Goal: Task Accomplishment & Management: Manage account settings

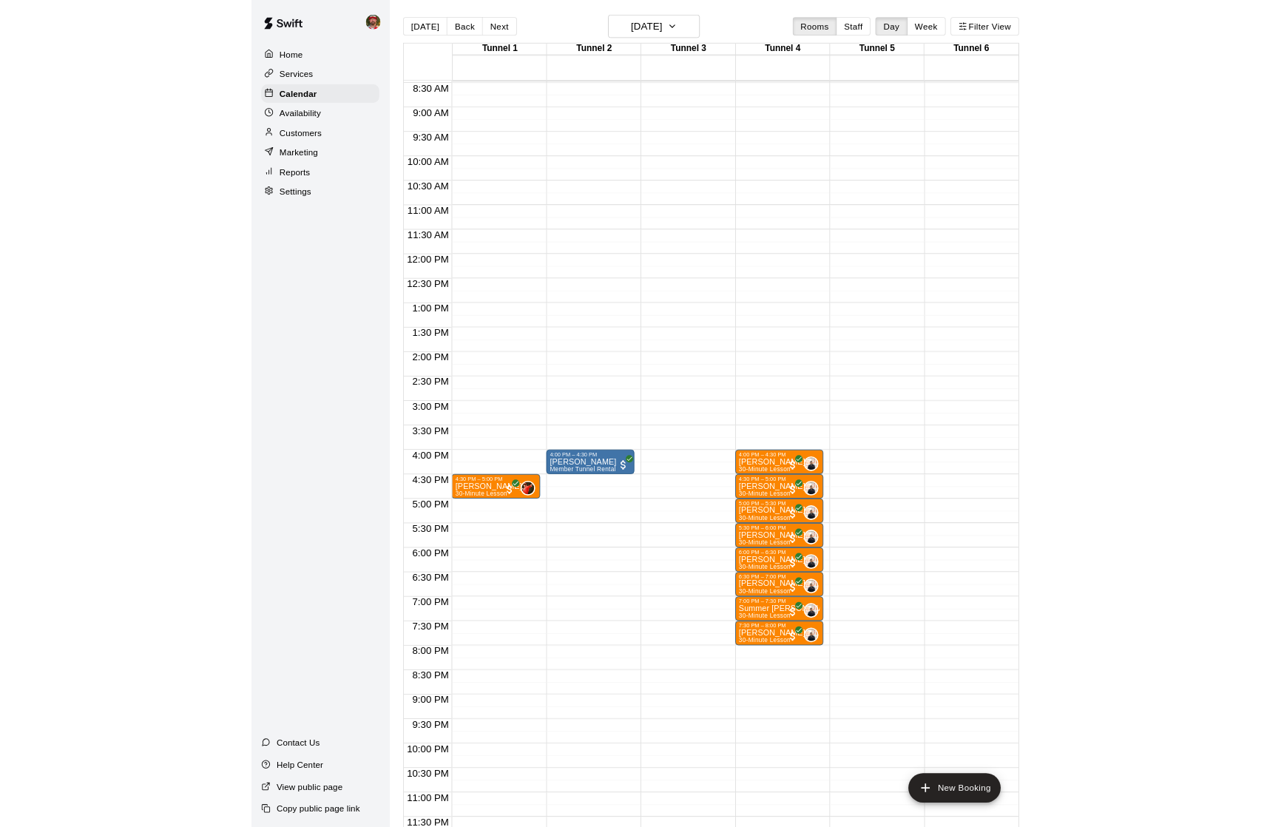
scroll to position [502, 0]
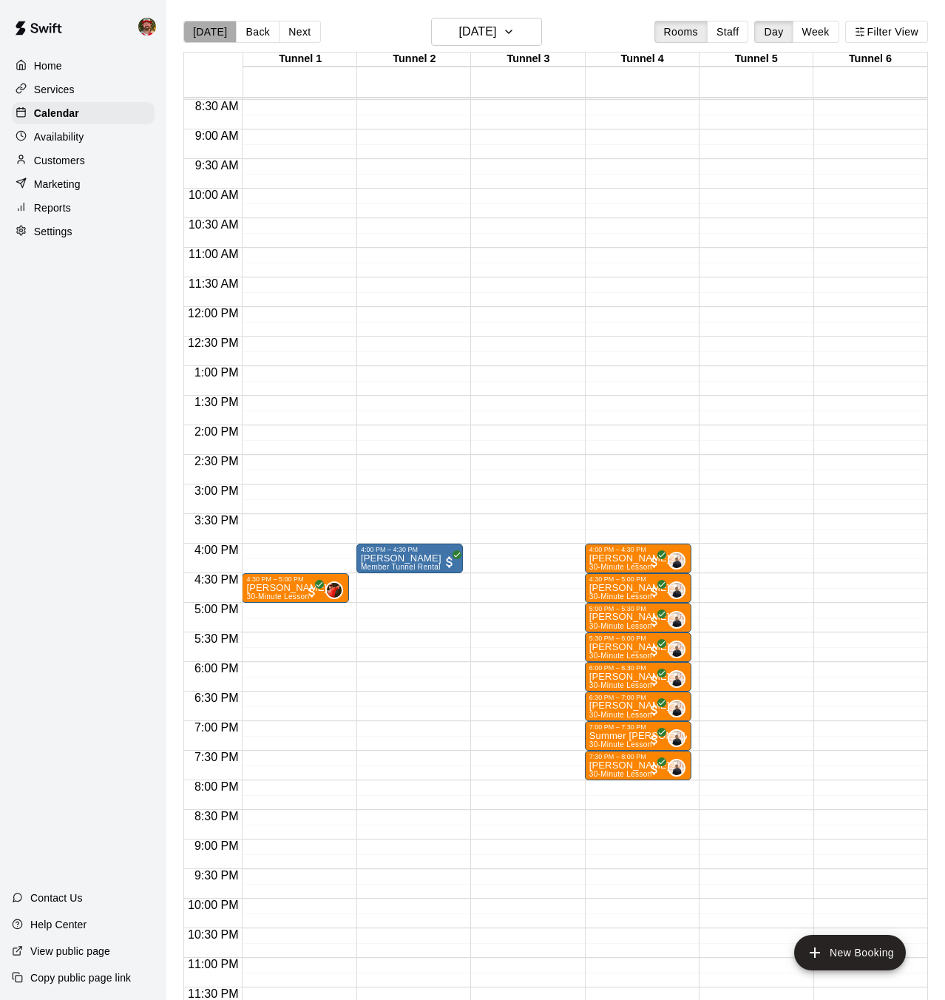
click at [210, 33] on button "[DATE]" at bounding box center [209, 32] width 53 height 22
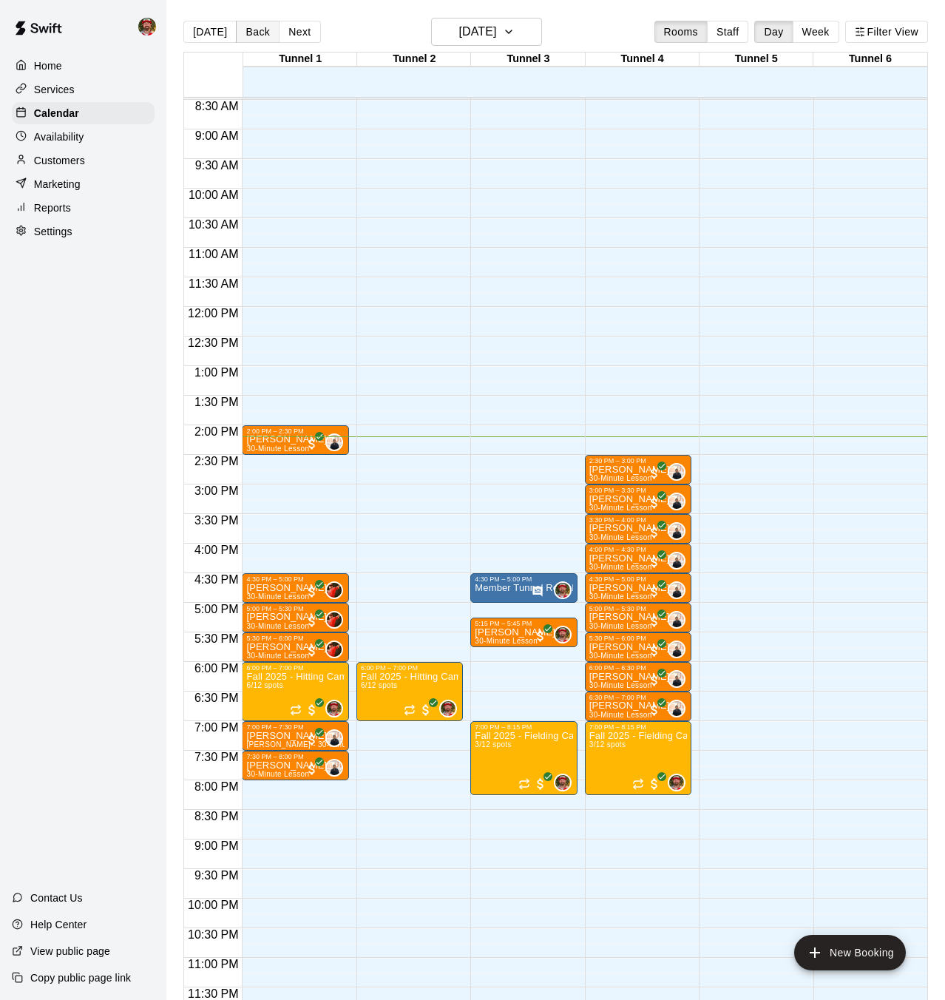
click at [262, 27] on button "Back" at bounding box center [258, 32] width 44 height 22
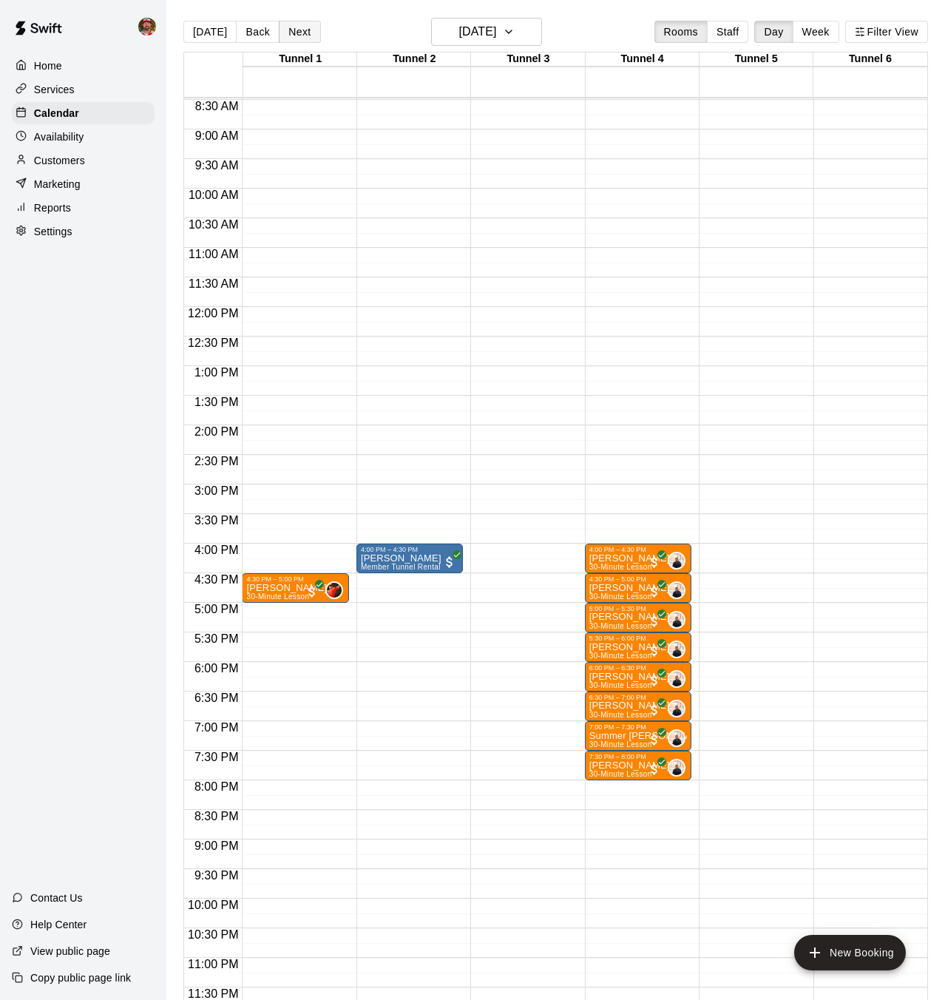
click at [305, 30] on button "Next" at bounding box center [299, 32] width 41 height 22
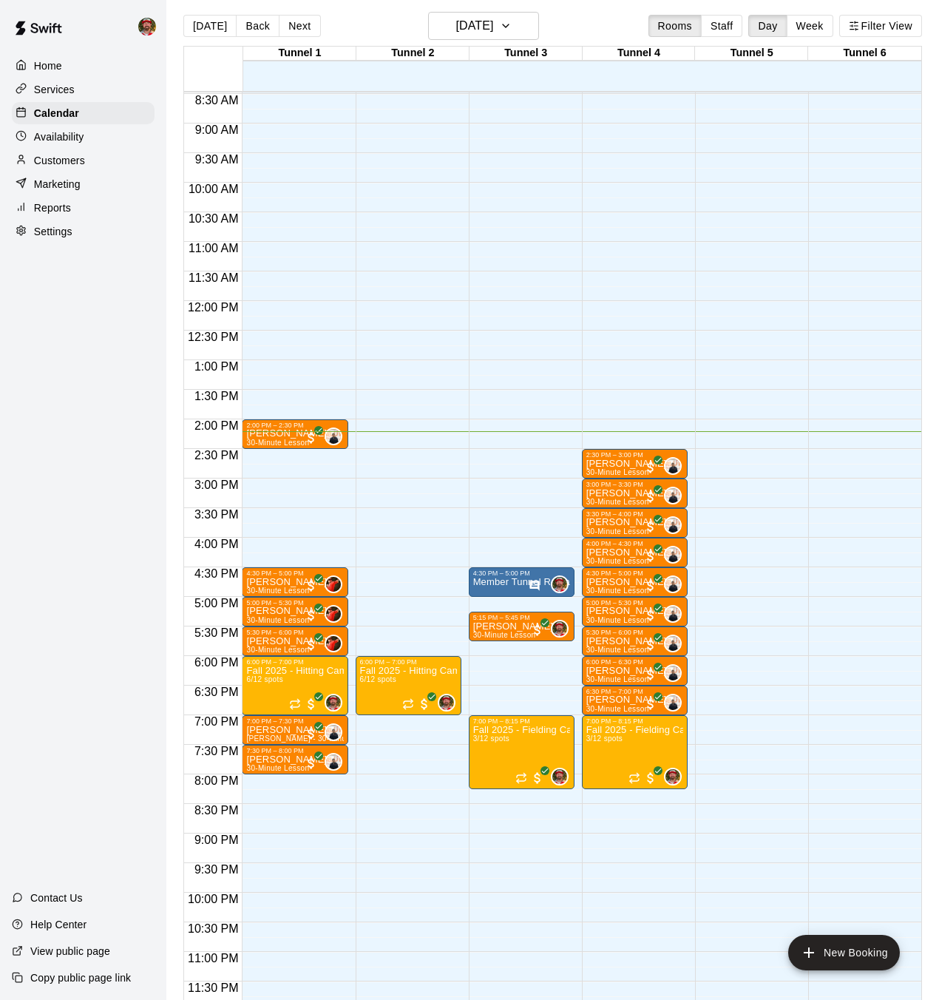
scroll to position [7, 0]
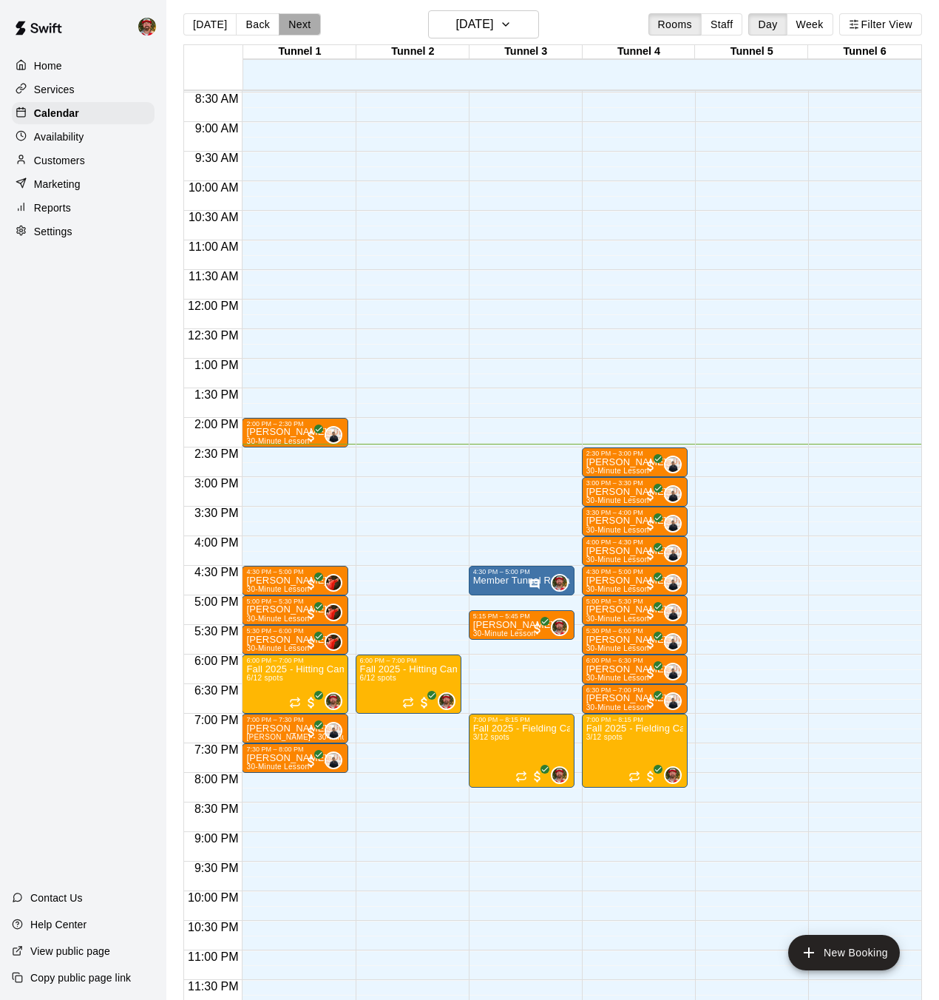
click at [293, 29] on button "Next" at bounding box center [299, 24] width 41 height 22
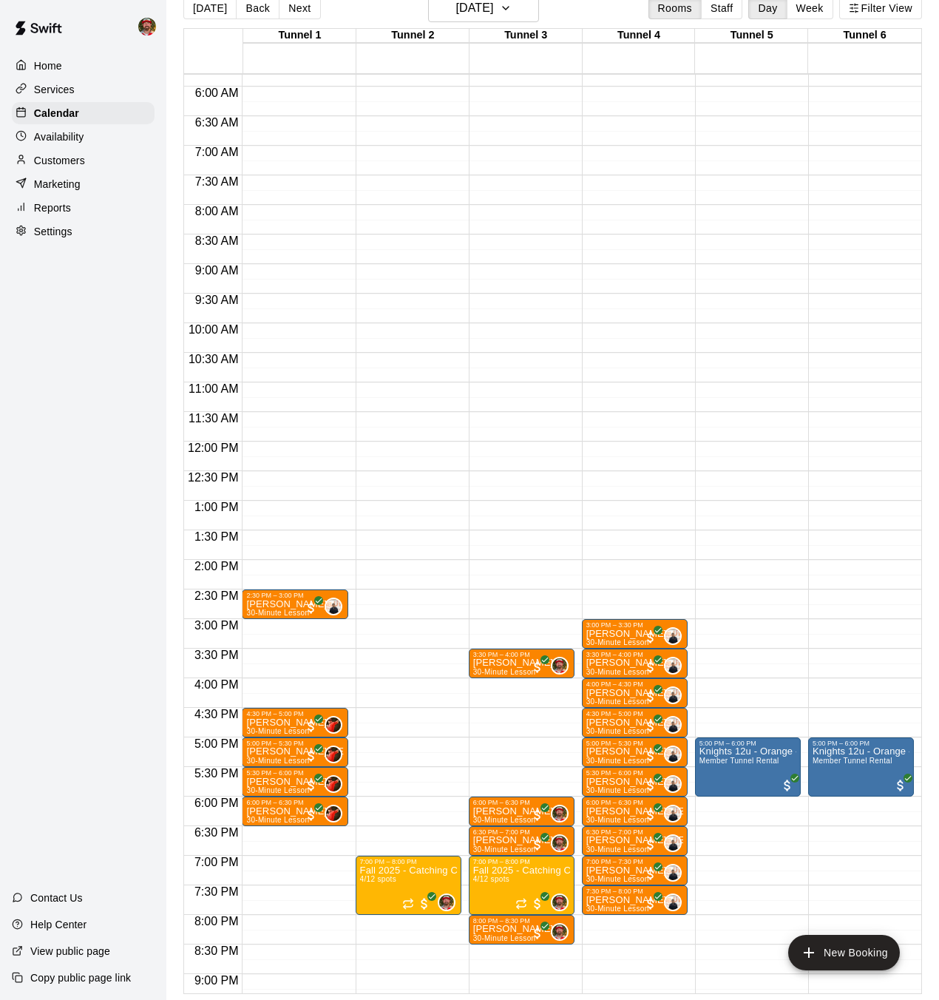
scroll to position [319, 0]
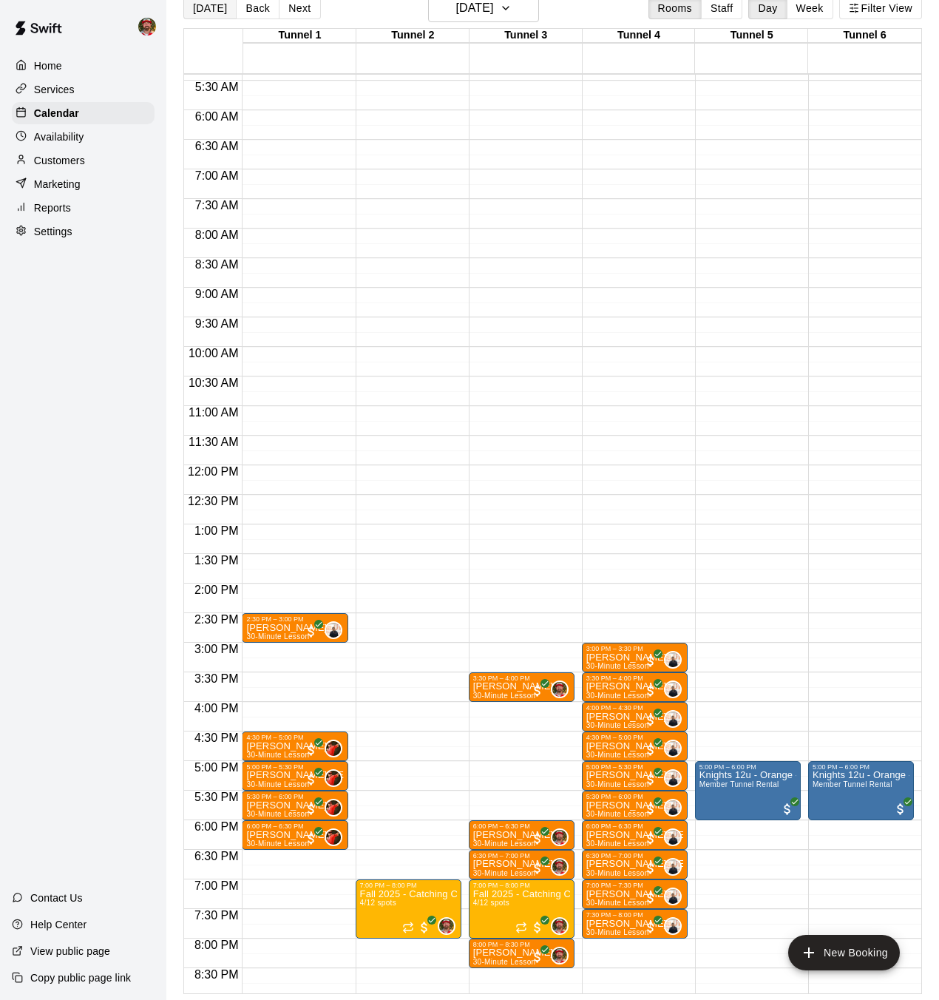
click at [214, 7] on button "[DATE]" at bounding box center [209, 8] width 53 height 22
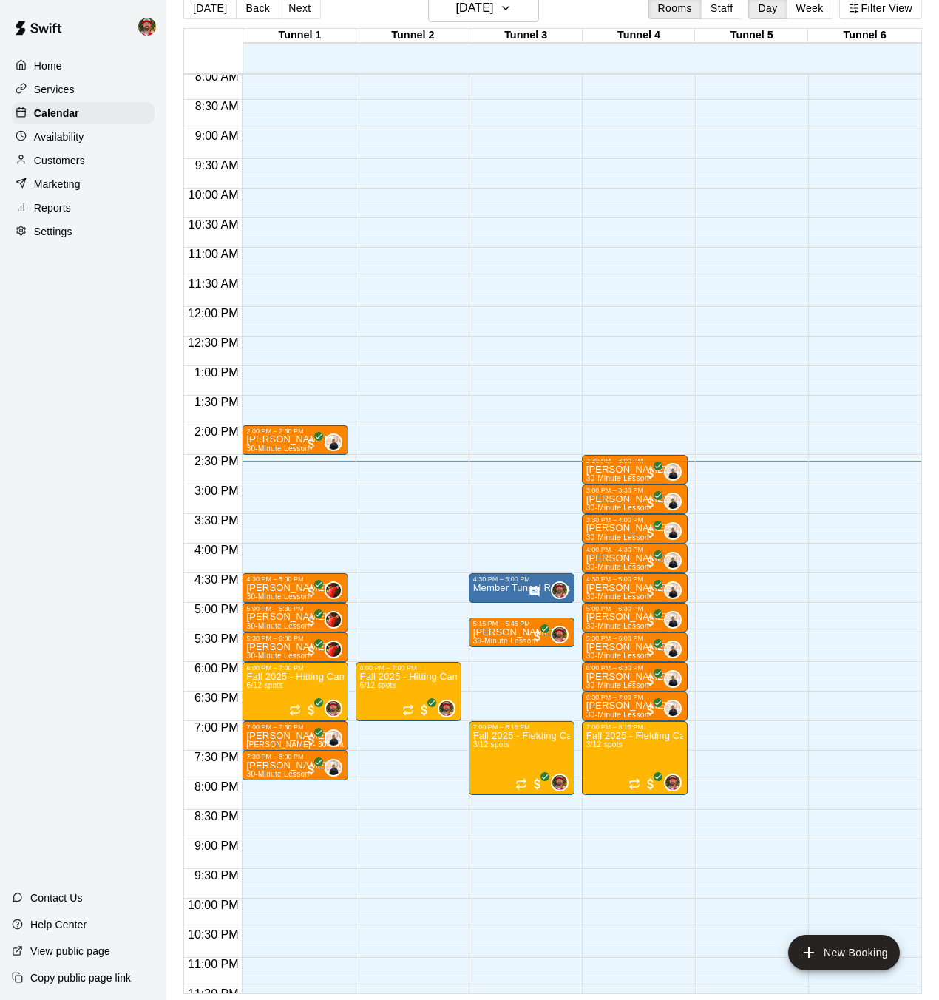
scroll to position [482, 0]
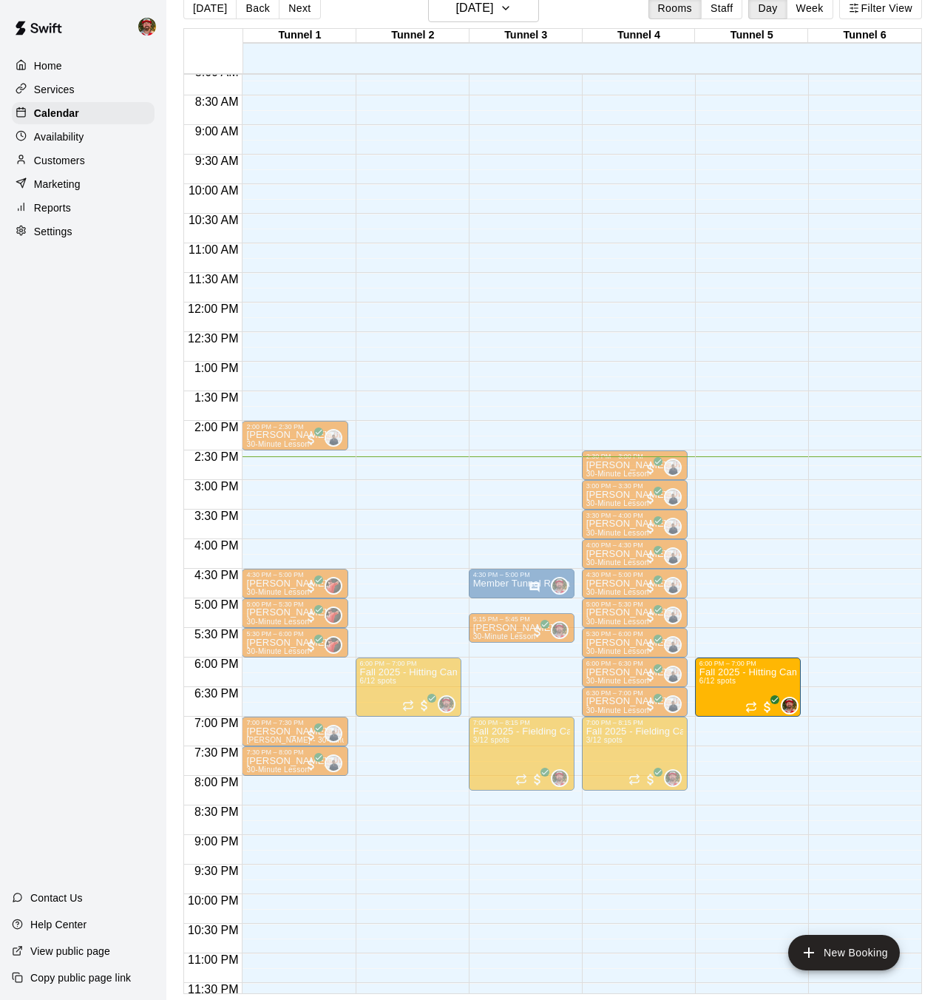
drag, startPoint x: 311, startPoint y: 671, endPoint x: 717, endPoint y: 671, distance: 405.9
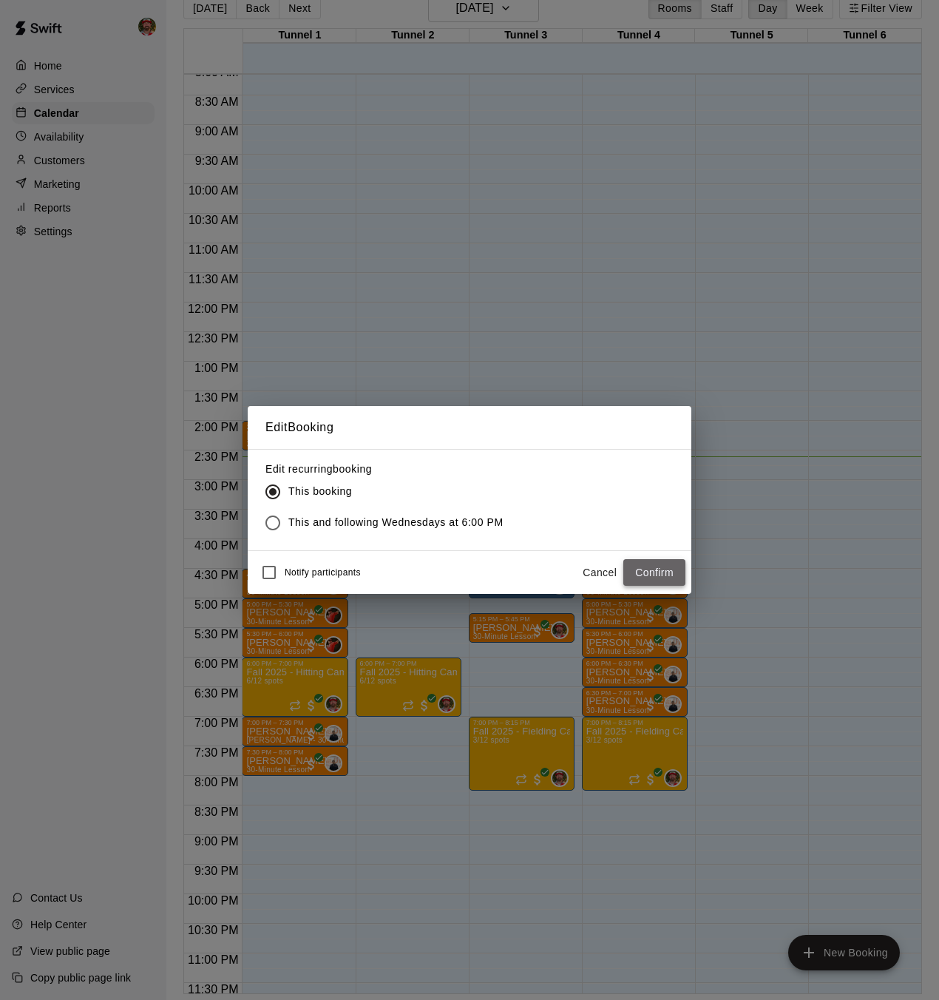
click at [637, 572] on button "Confirm" at bounding box center [654, 572] width 62 height 27
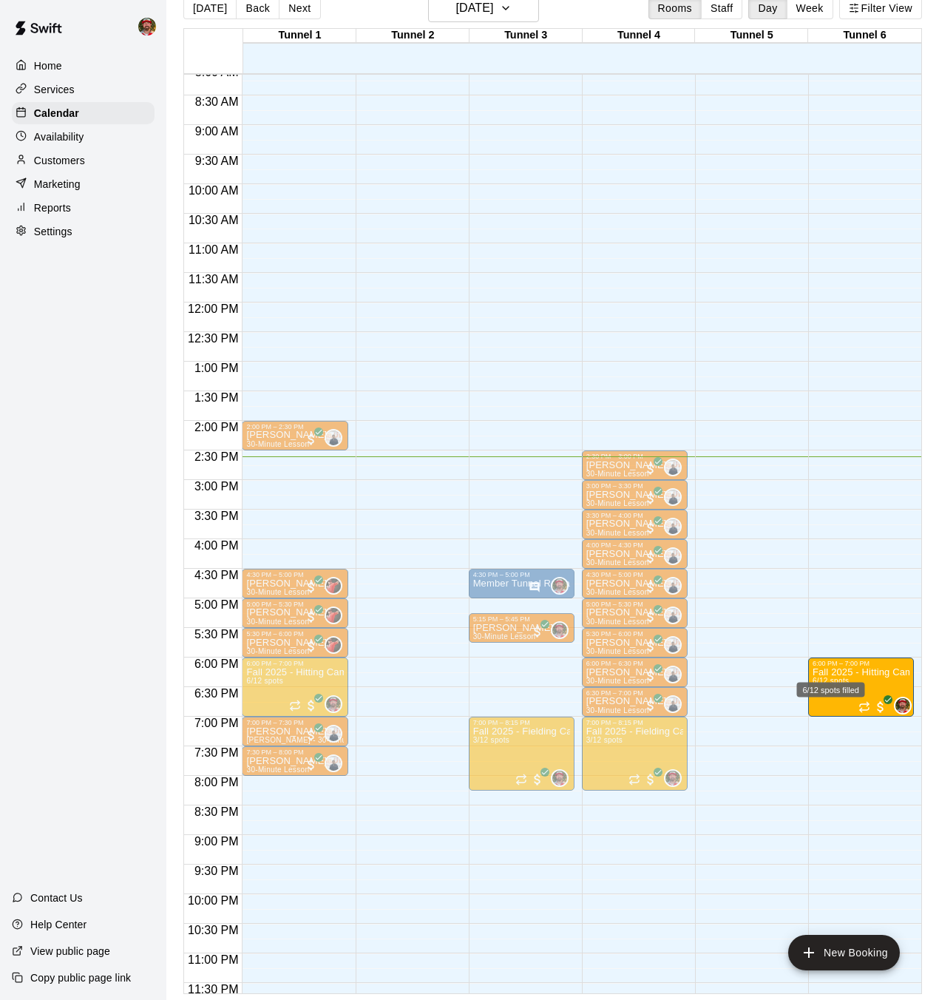
drag, startPoint x: 379, startPoint y: 671, endPoint x: 833, endPoint y: 674, distance: 453.2
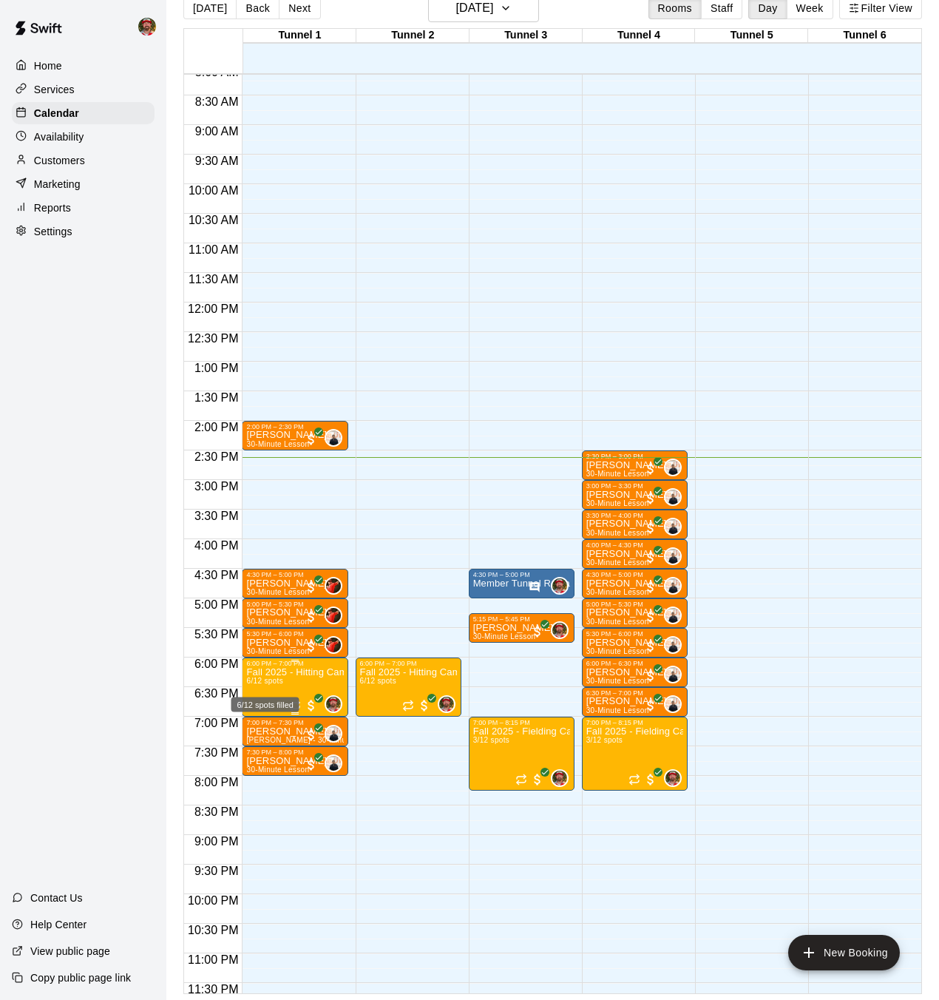
click at [274, 677] on span "6/12 spots" at bounding box center [264, 681] width 36 height 8
click at [261, 680] on button "edit" at bounding box center [262, 693] width 30 height 30
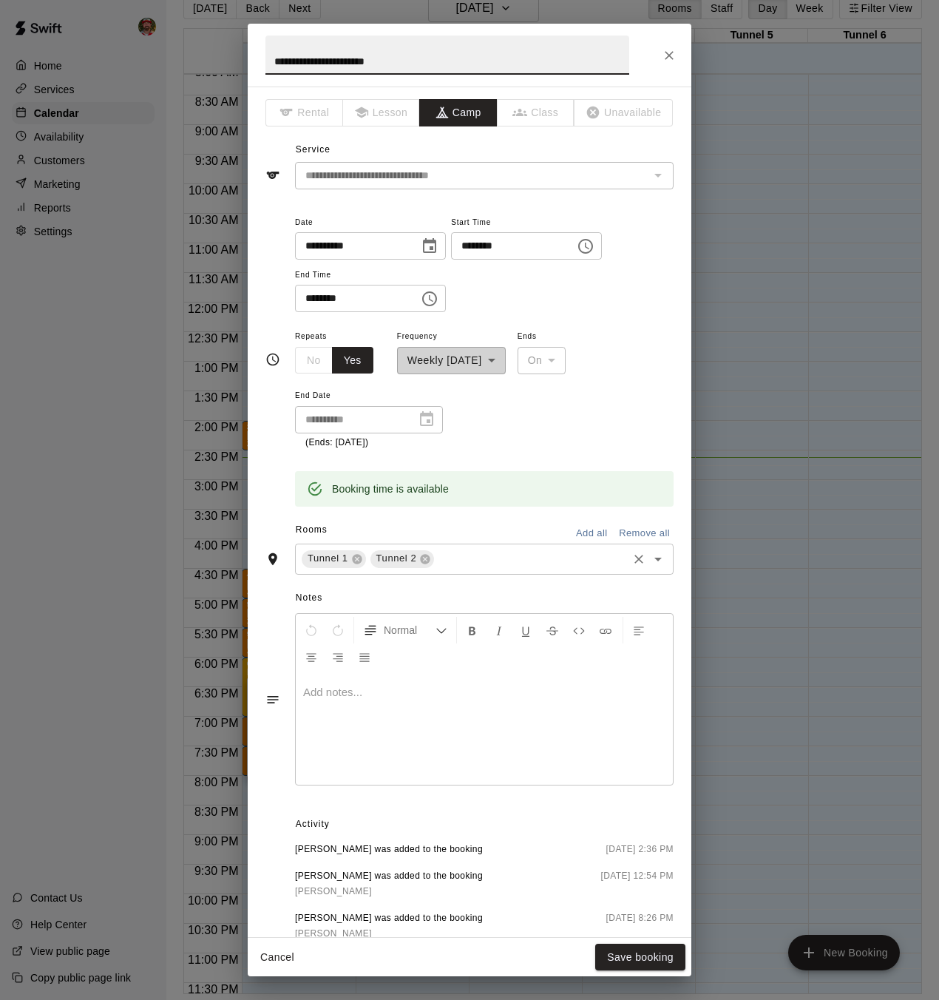
click at [557, 560] on input "text" at bounding box center [530, 558] width 189 height 18
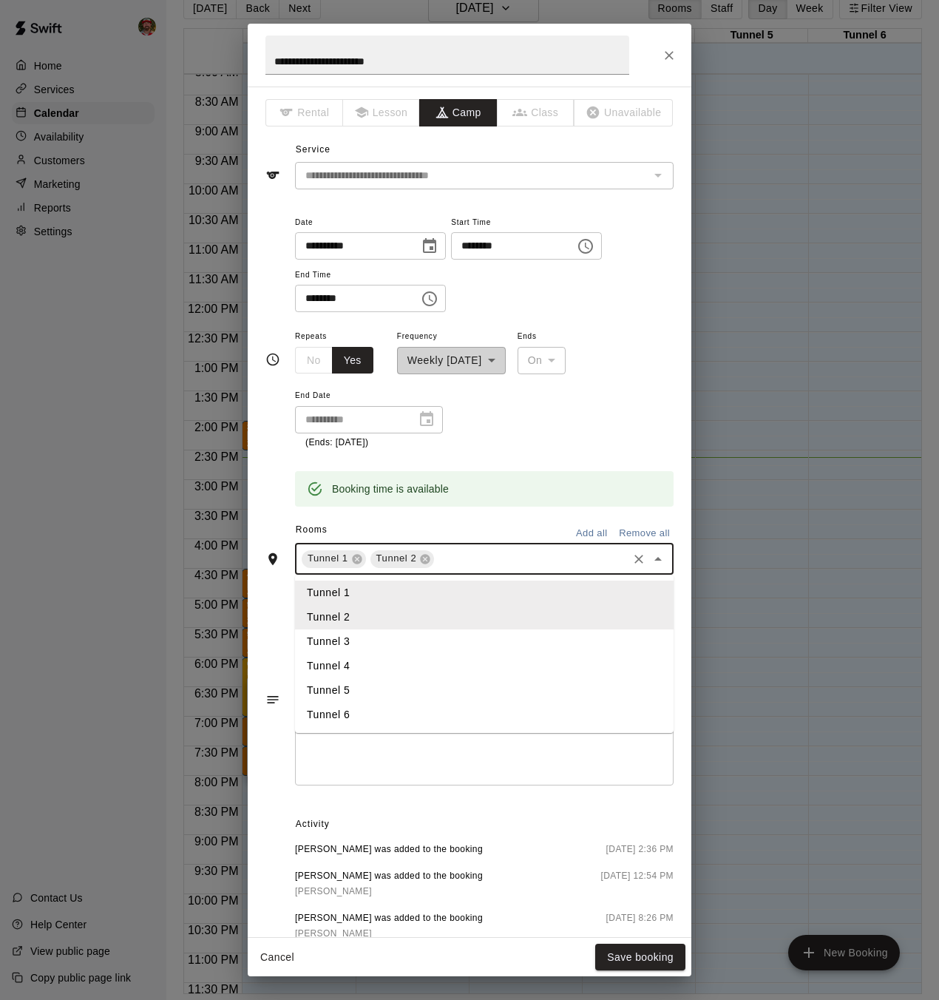
click at [384, 688] on li "Tunnel 5" at bounding box center [484, 690] width 379 height 24
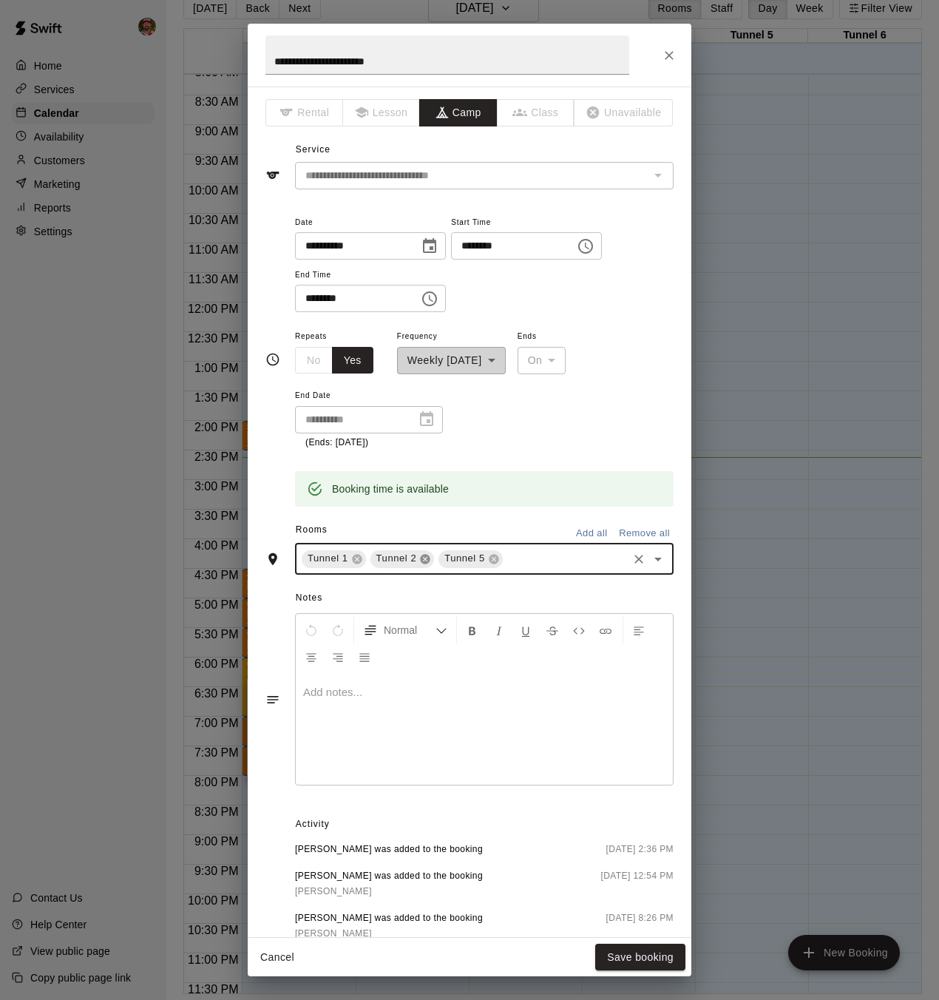
click at [426, 560] on icon at bounding box center [425, 559] width 12 height 12
click at [355, 560] on icon at bounding box center [357, 559] width 12 height 12
click at [658, 560] on icon "Open" at bounding box center [658, 559] width 18 height 18
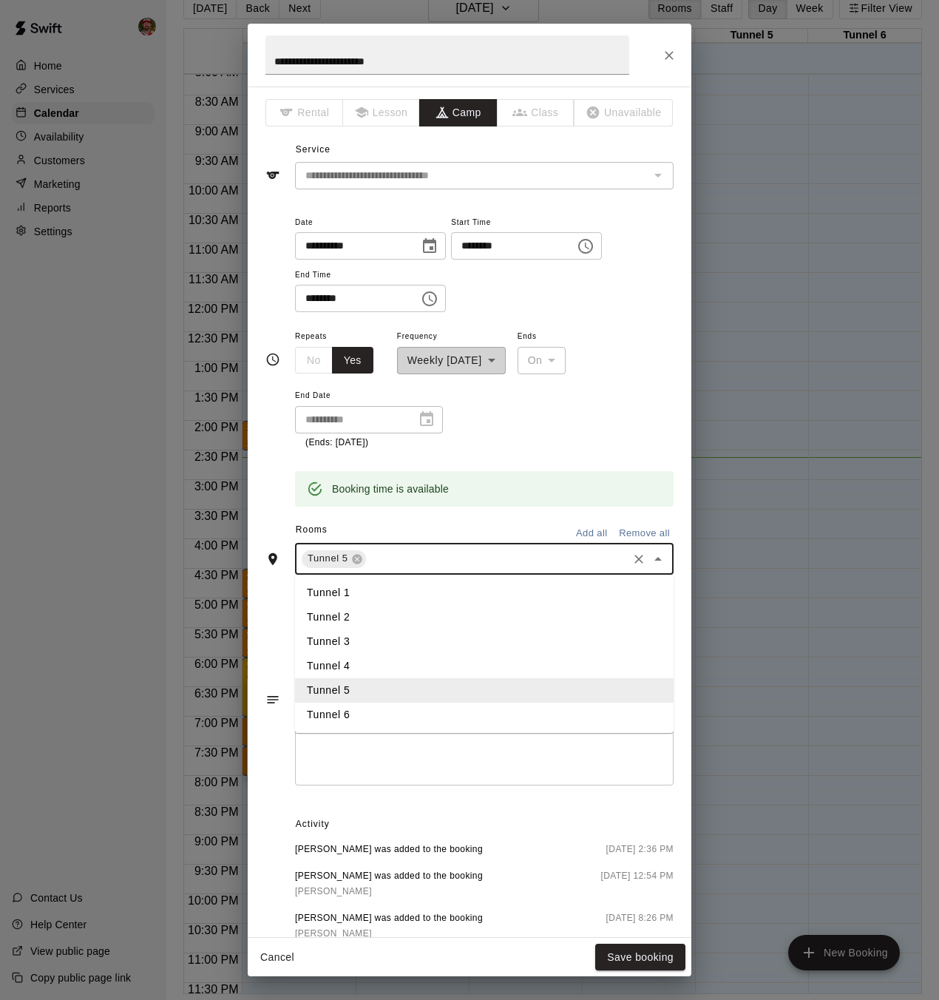
click at [458, 709] on li "Tunnel 6" at bounding box center [484, 714] width 379 height 24
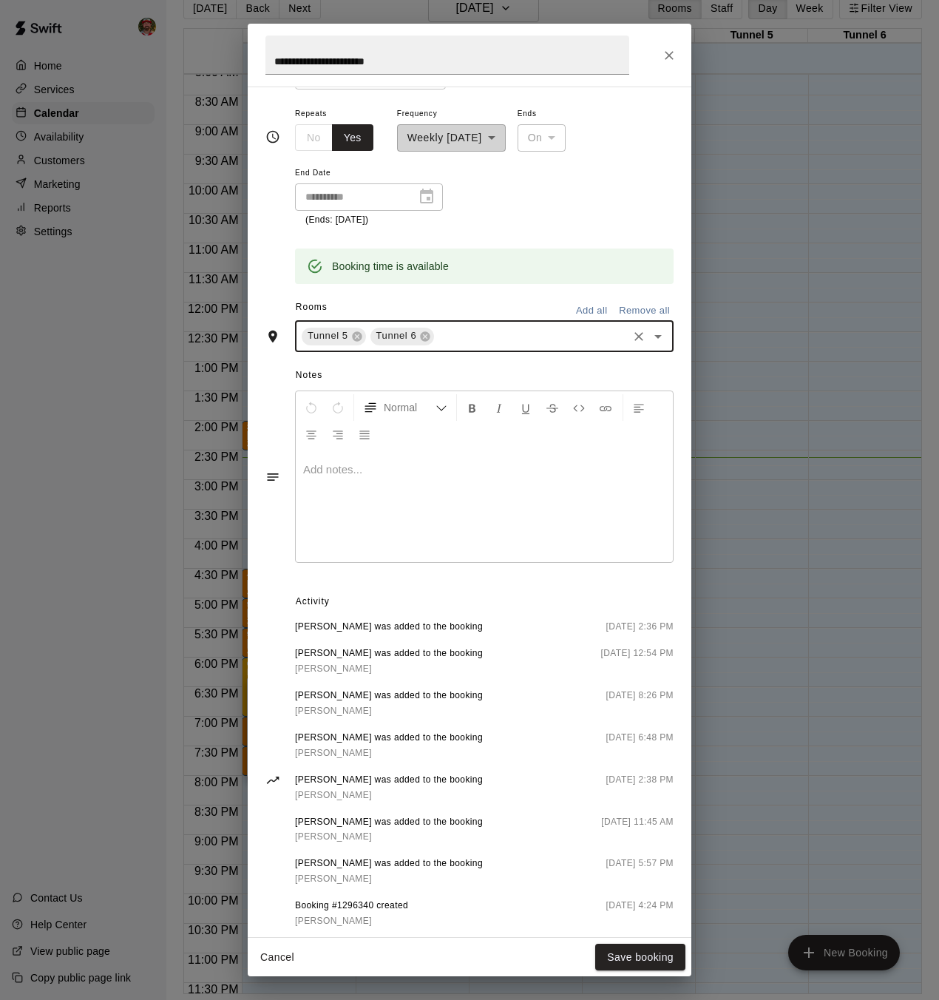
scroll to position [255, 0]
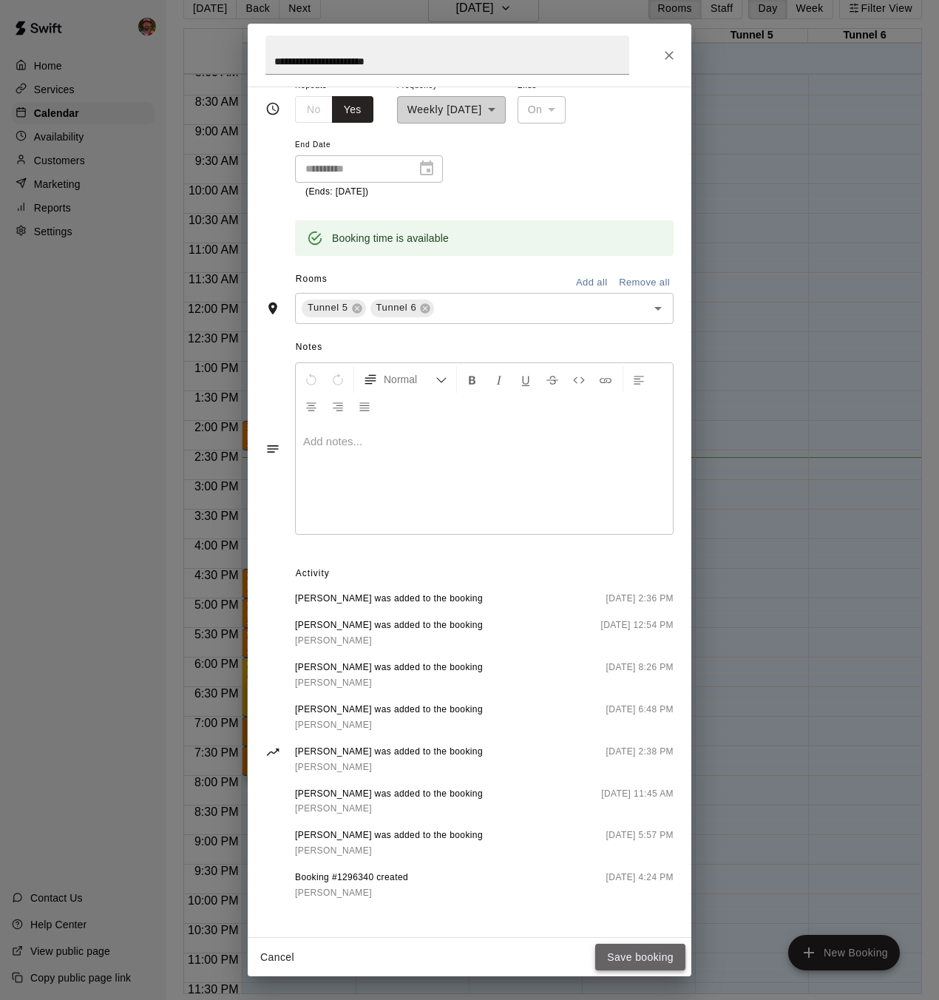
click at [648, 826] on button "Save booking" at bounding box center [640, 956] width 90 height 27
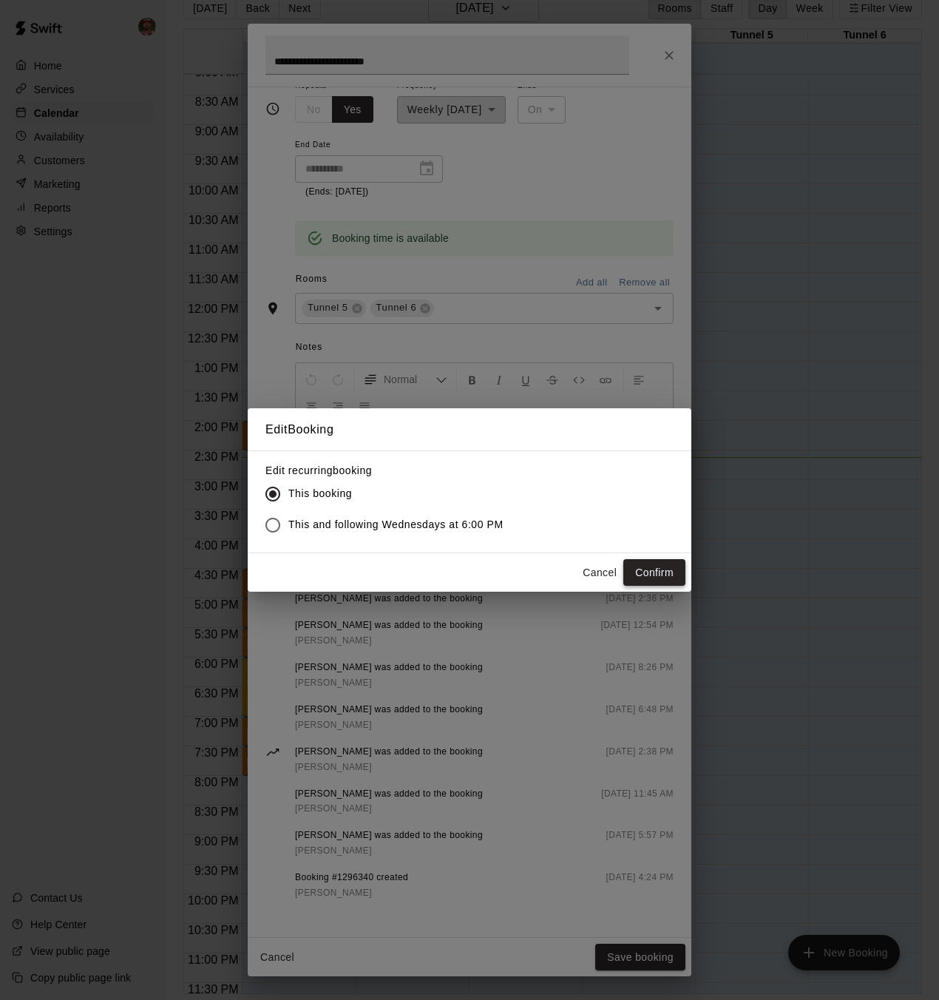
click at [654, 569] on button "Confirm" at bounding box center [654, 572] width 62 height 27
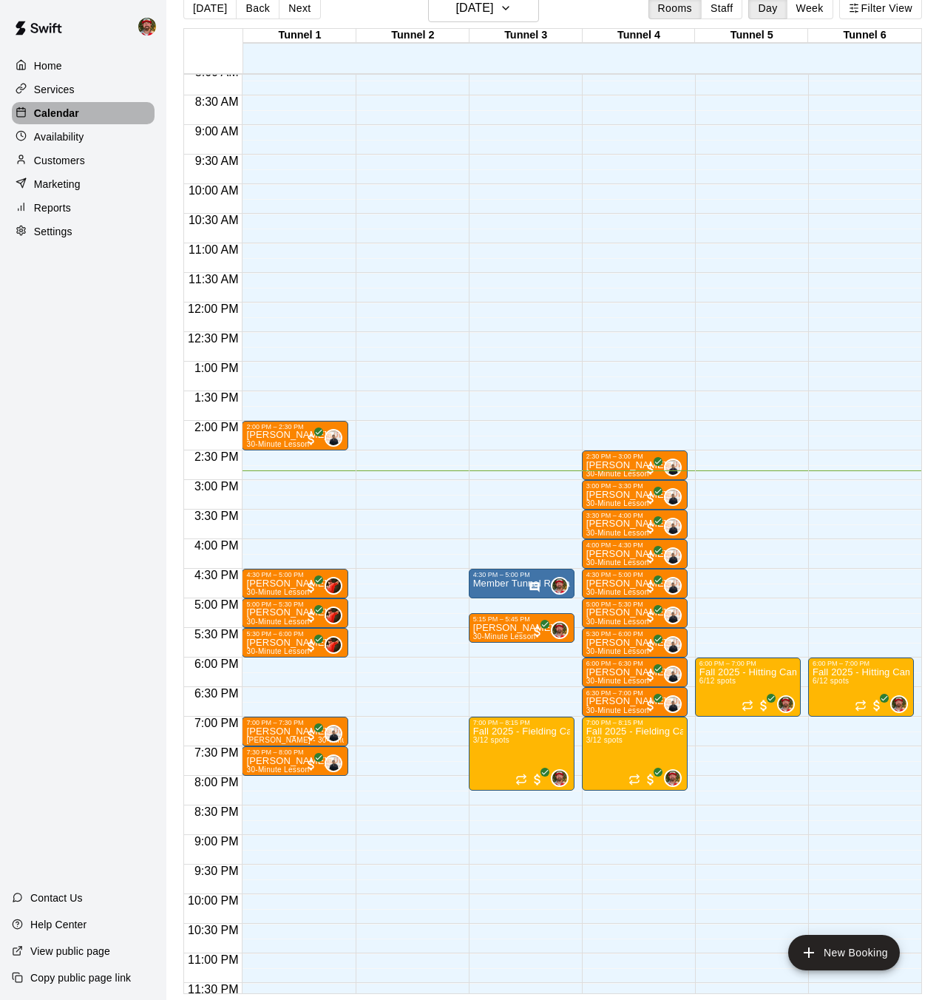
click at [54, 110] on p "Calendar" at bounding box center [56, 113] width 45 height 15
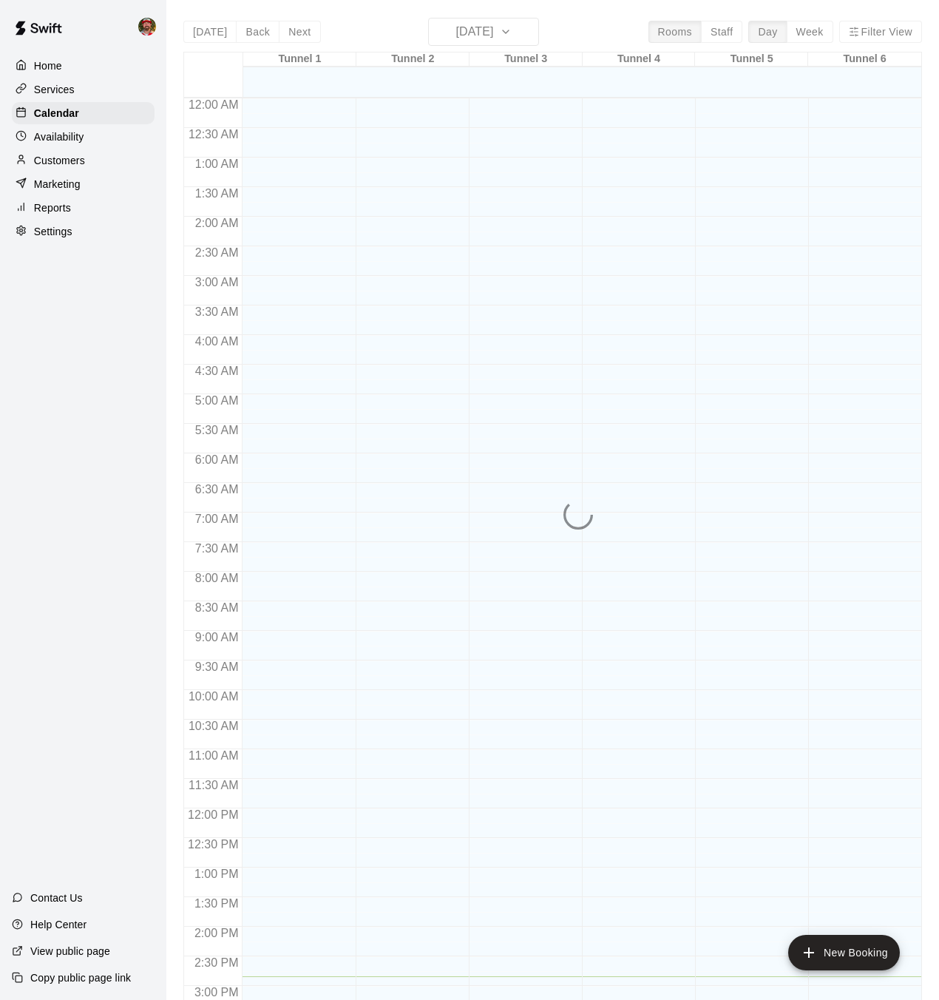
scroll to position [458, 0]
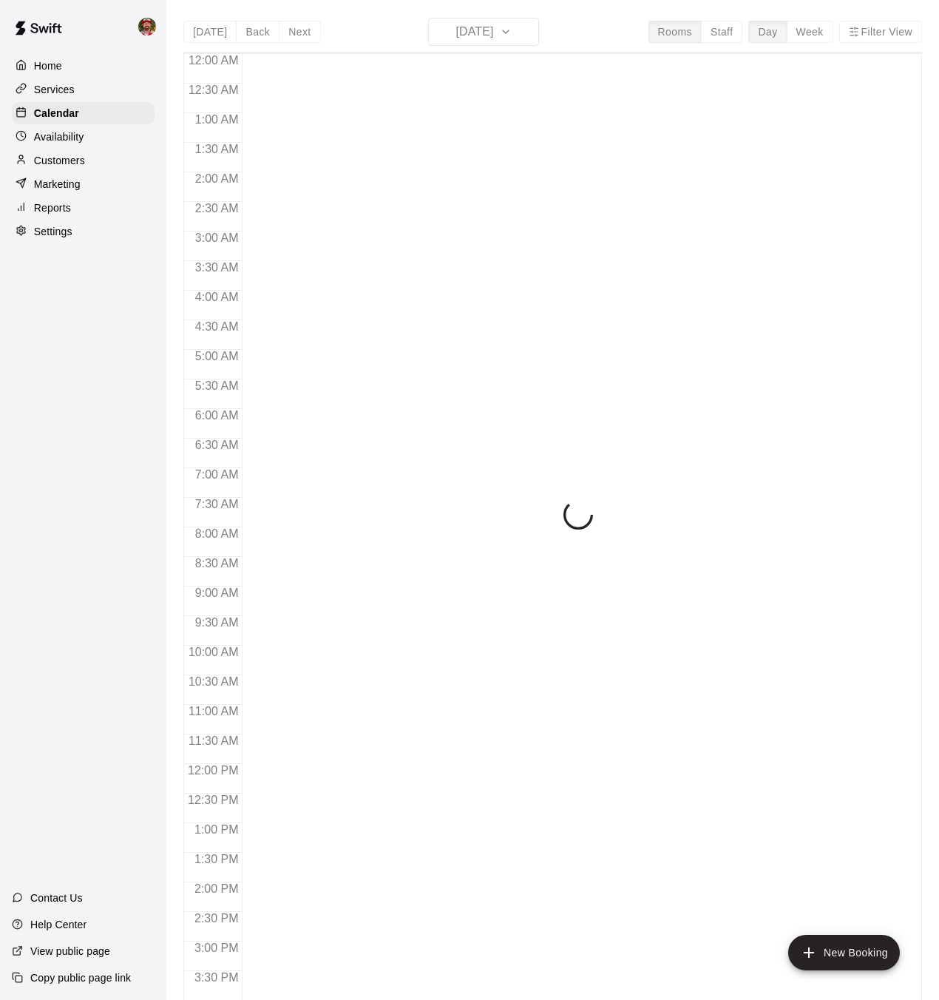
scroll to position [458, 0]
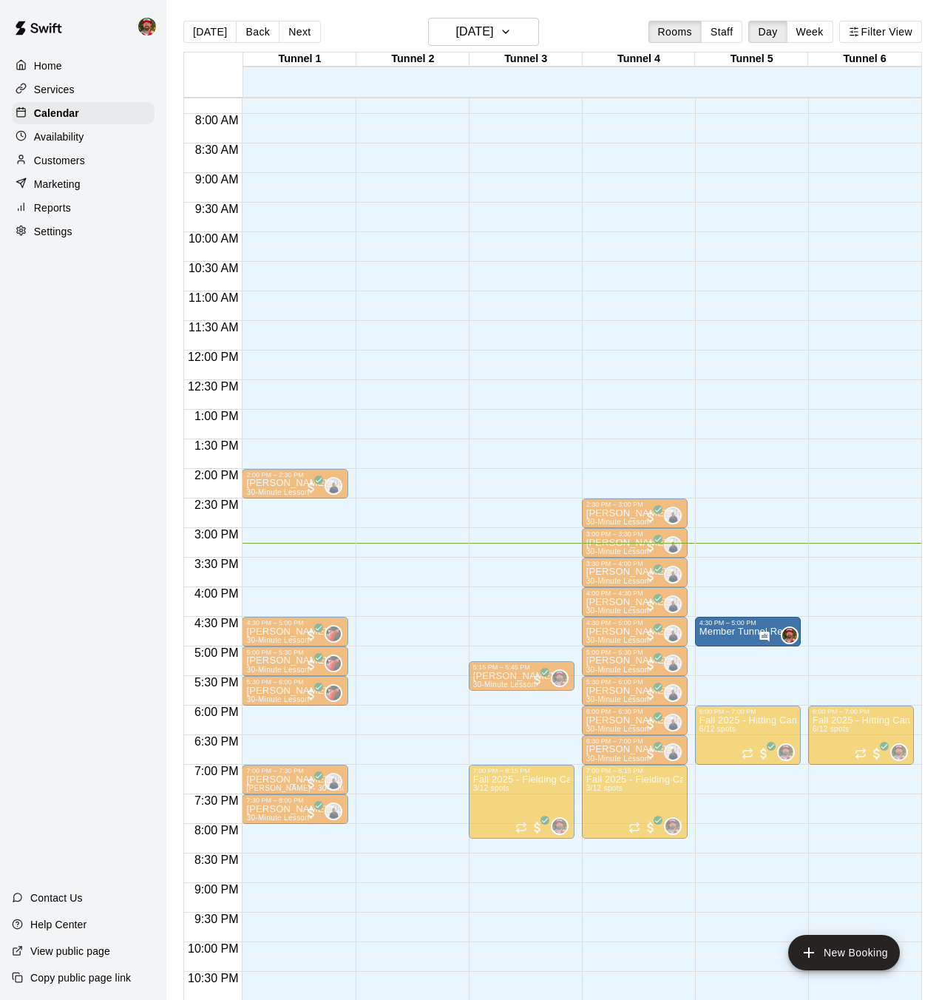
drag, startPoint x: 485, startPoint y: 627, endPoint x: 724, endPoint y: 627, distance: 238.8
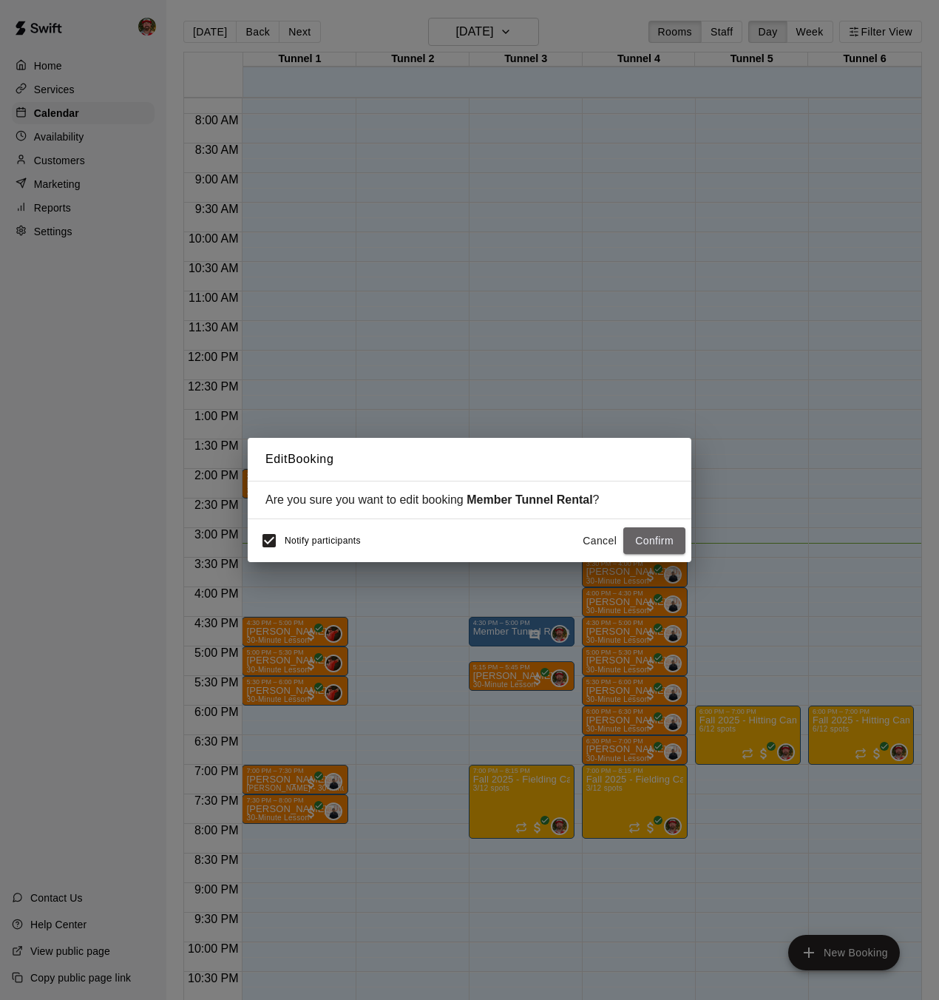
click at [651, 530] on button "Confirm" at bounding box center [654, 540] width 62 height 27
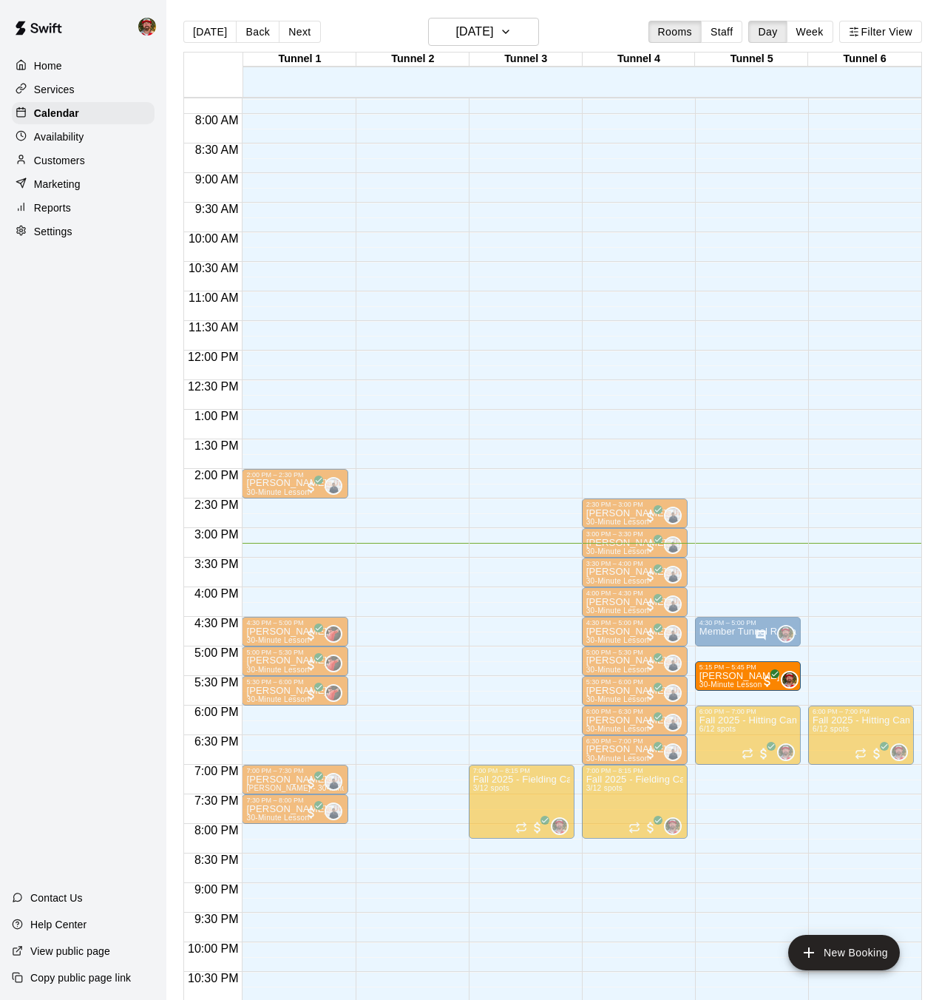
drag, startPoint x: 498, startPoint y: 679, endPoint x: 722, endPoint y: 680, distance: 224.0
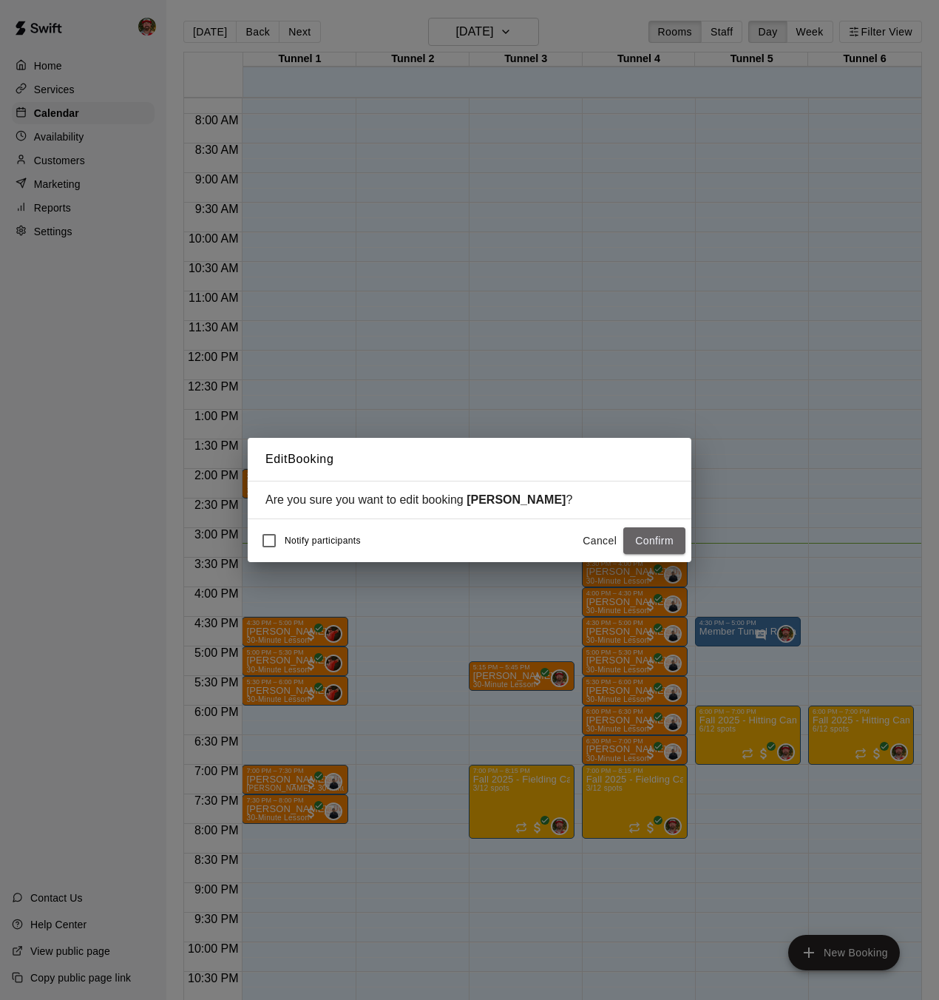
click at [661, 535] on button "Confirm" at bounding box center [654, 540] width 62 height 27
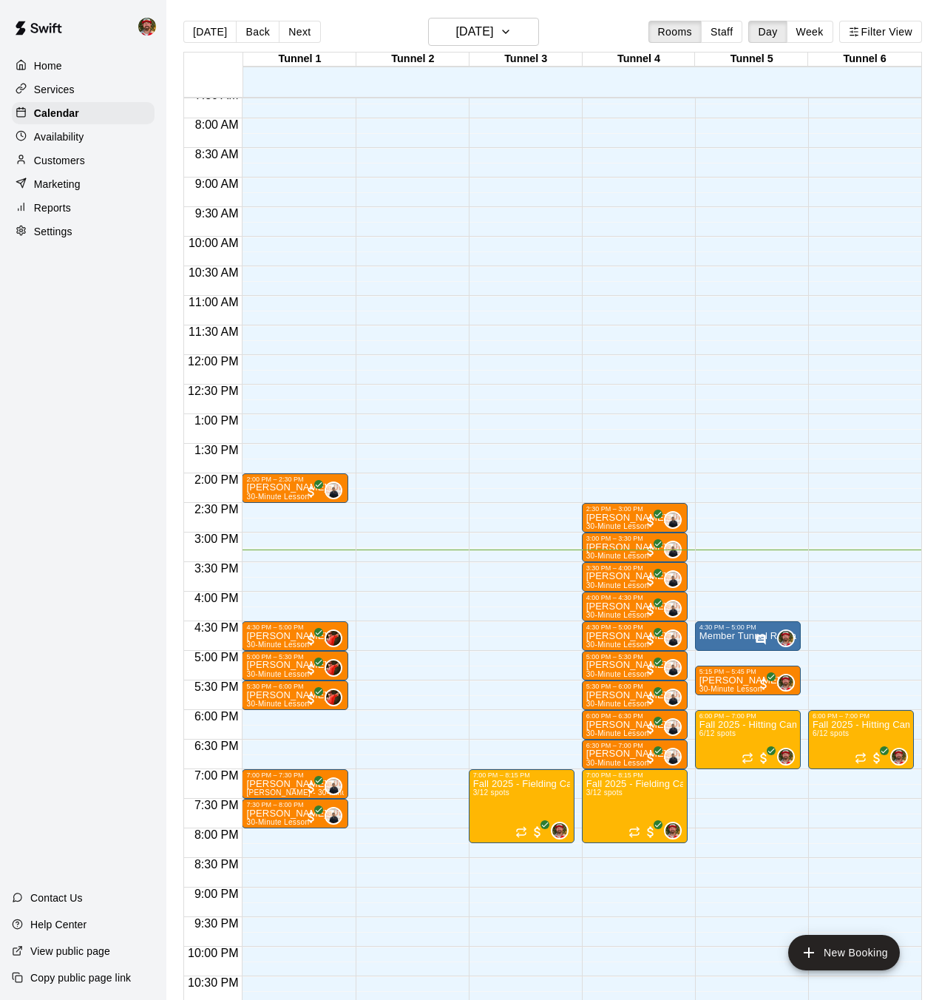
scroll to position [467, 0]
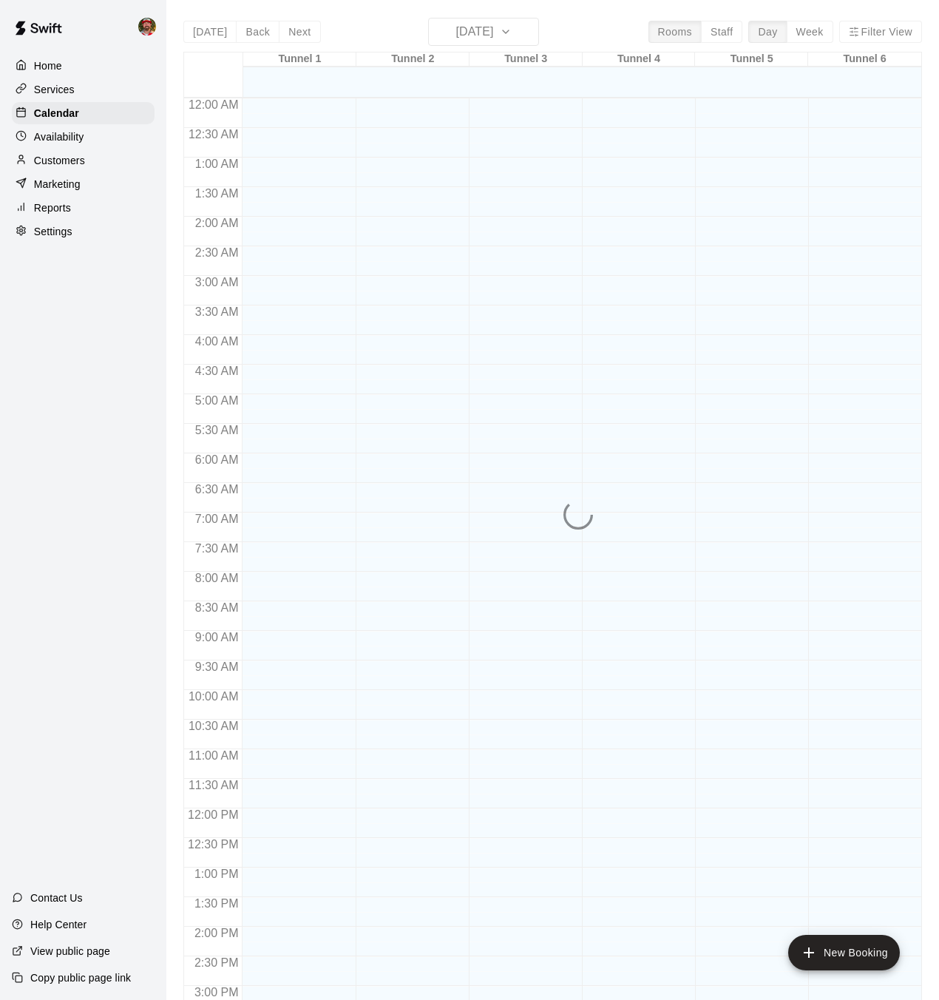
scroll to position [458, 0]
